Goal: Information Seeking & Learning: Compare options

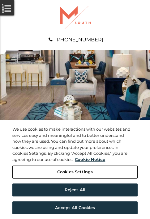
scroll to position [316, 0]
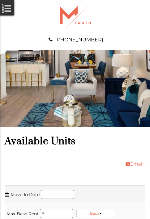
scroll to position [422, 0]
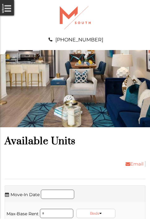
scroll to position [567, 0]
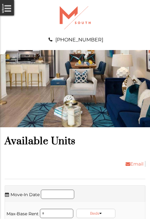
scroll to position [672, 0]
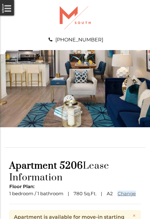
scroll to position [75, 0]
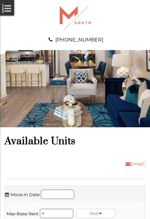
scroll to position [1028, 0]
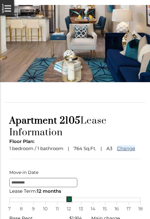
click at [75, 202] on div "7 8 9 10 11 12 13 14 15 16 17 18" at bounding box center [74, 200] width 131 height 4
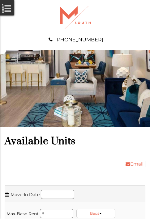
scroll to position [1239, 0]
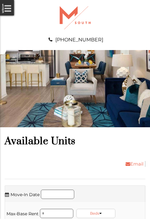
scroll to position [1344, 0]
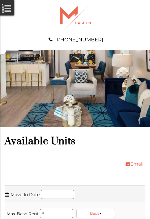
scroll to position [1449, 0]
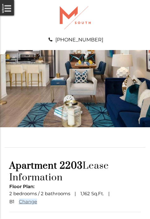
scroll to position [54, 0]
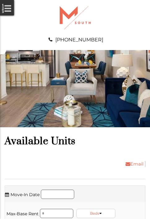
scroll to position [1911, 0]
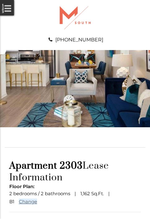
scroll to position [54, 0]
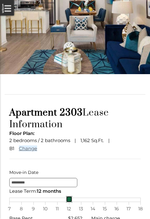
click at [75, 202] on div "7 8 9 10 11 12 13 14 15 16 17 18" at bounding box center [74, 200] width 131 height 4
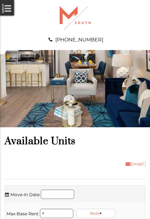
scroll to position [2016, 0]
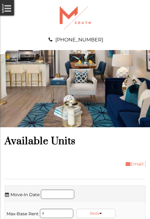
scroll to position [2161, 0]
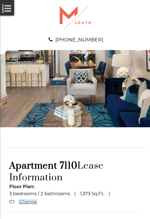
scroll to position [54, 0]
